Goal: Task Accomplishment & Management: Manage account settings

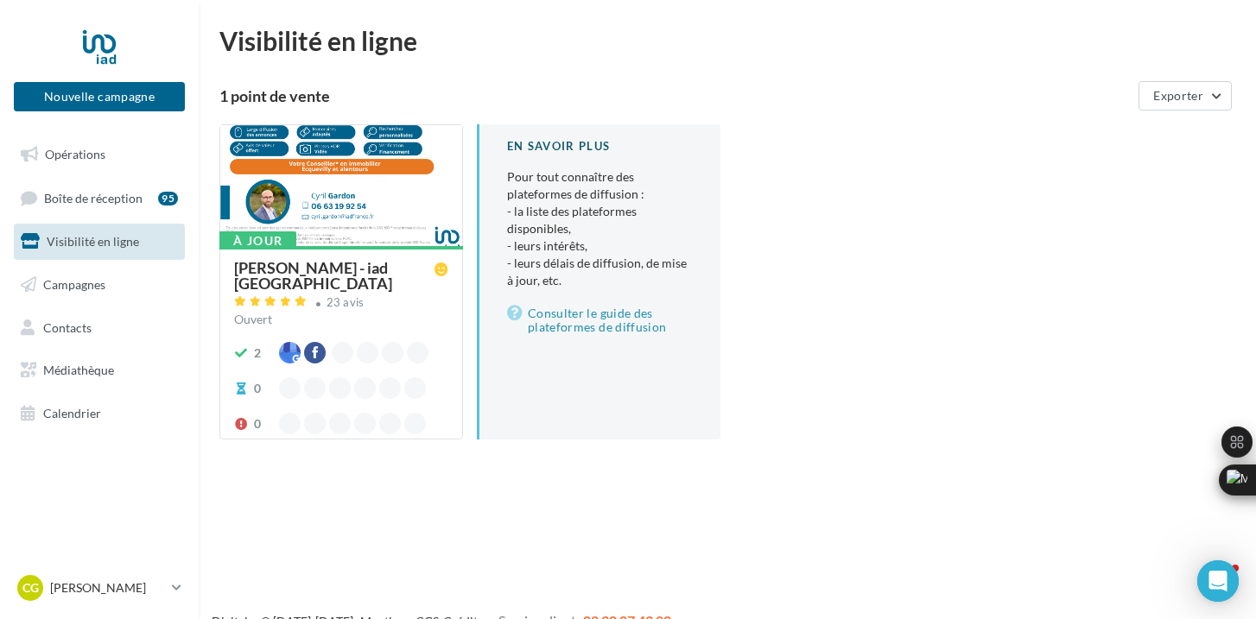
click at [333, 260] on div "[PERSON_NAME] - iad [GEOGRAPHIC_DATA]" at bounding box center [334, 275] width 200 height 31
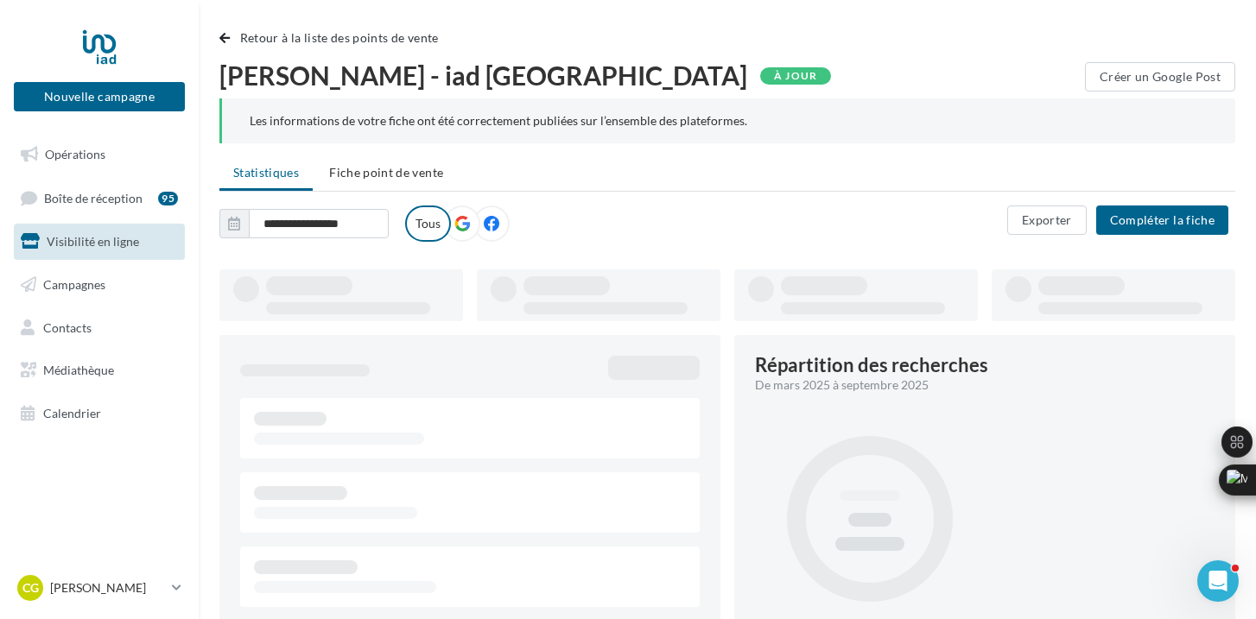
type input "**********"
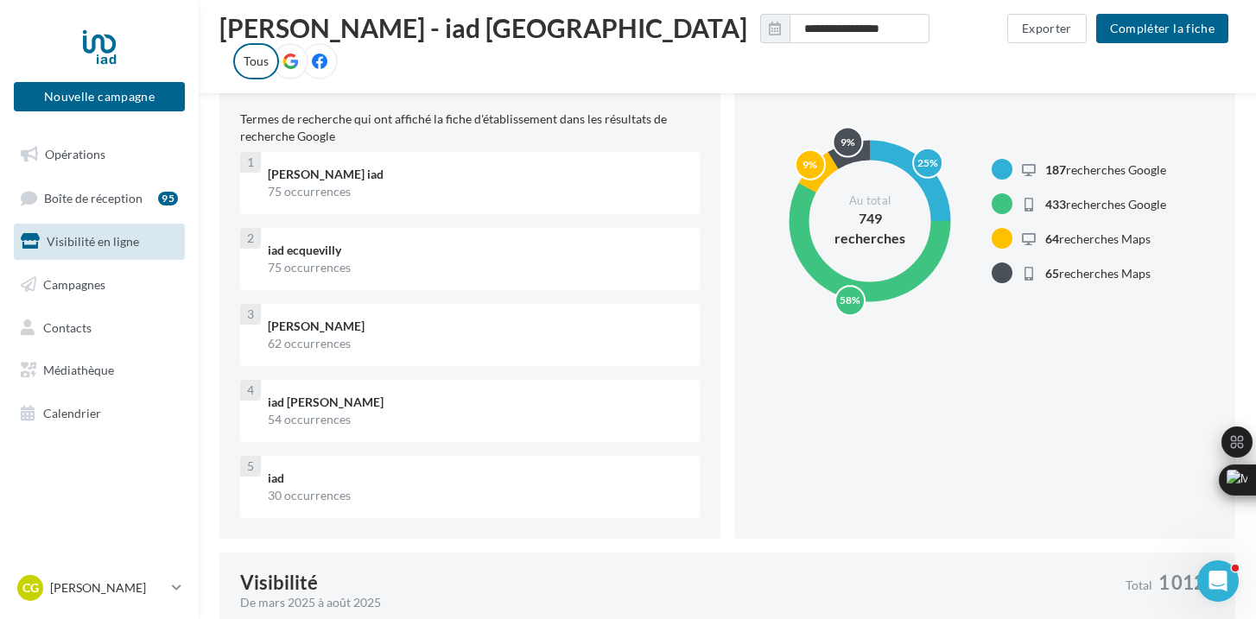
scroll to position [343, 0]
click at [87, 181] on link "Boîte de réception 95" at bounding box center [99, 198] width 178 height 37
